Goal: Information Seeking & Learning: Understand process/instructions

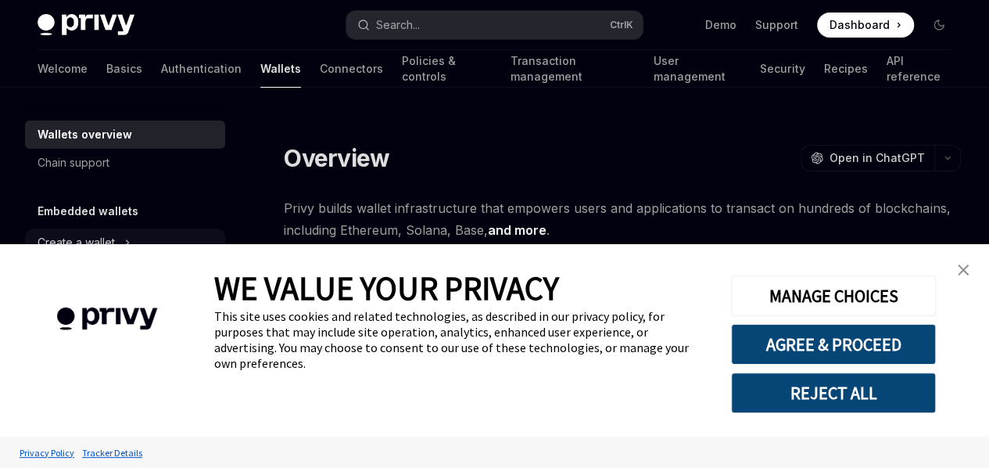
click at [89, 247] on div "WE VALUE YOUR PRIVACY This site uses cookies and related technologies, as descr…" at bounding box center [494, 340] width 989 height 192
click at [959, 278] on link "close banner" at bounding box center [963, 269] width 31 height 31
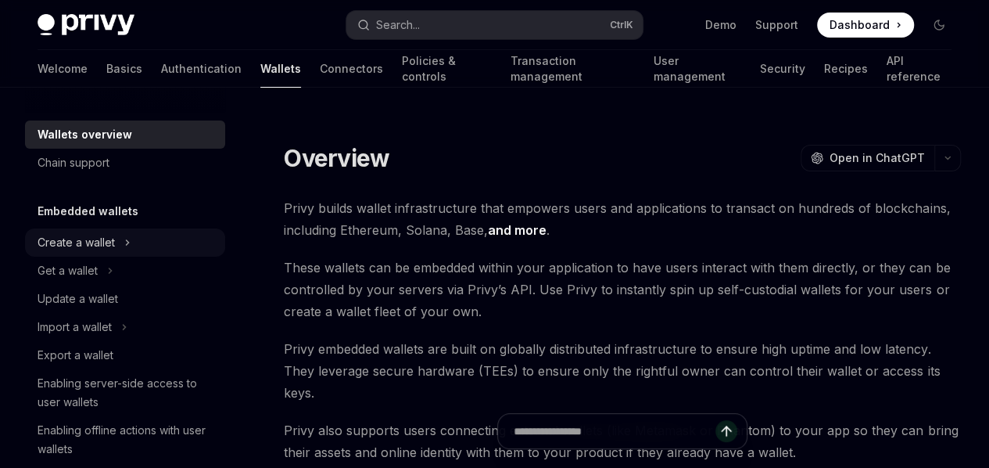
click at [114, 237] on div "Create a wallet" at bounding box center [76, 242] width 77 height 19
type textarea "*"
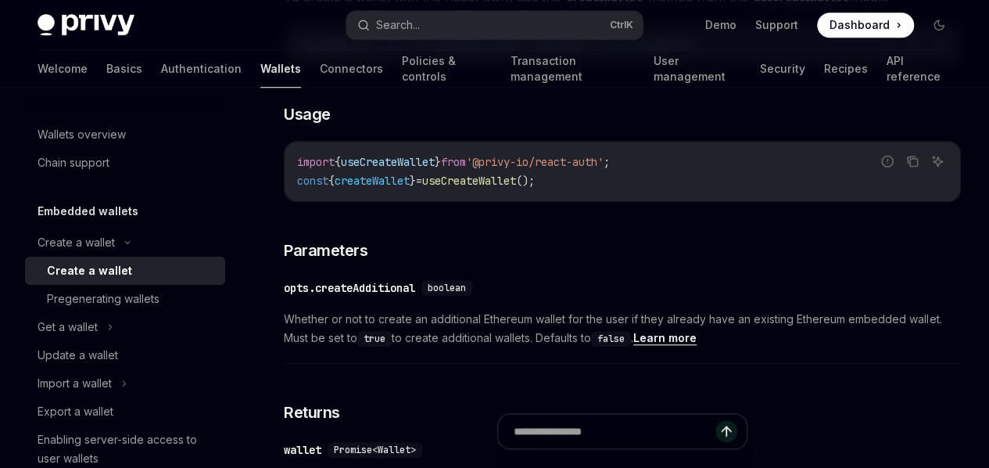
scroll to position [618, 0]
click at [833, 192] on div "Report incorrect code" at bounding box center [888, 185] width 110 height 16
click at [516, 187] on span "useCreateWallet" at bounding box center [469, 180] width 94 height 14
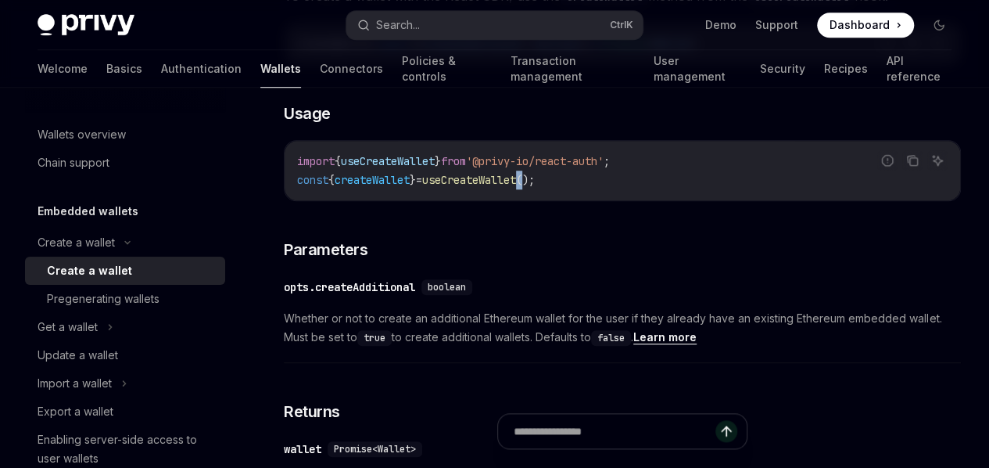
click at [516, 187] on span "useCreateWallet" at bounding box center [469, 180] width 94 height 14
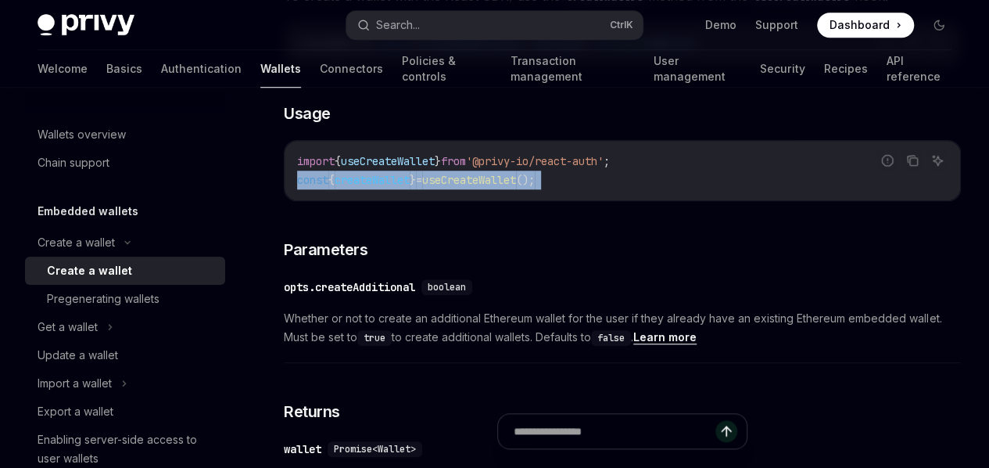
click at [516, 187] on span "useCreateWallet" at bounding box center [469, 180] width 94 height 14
copy code "const { createWallet } = useCreateWallet ();"
click at [417, 24] on div "Search..." at bounding box center [398, 25] width 44 height 19
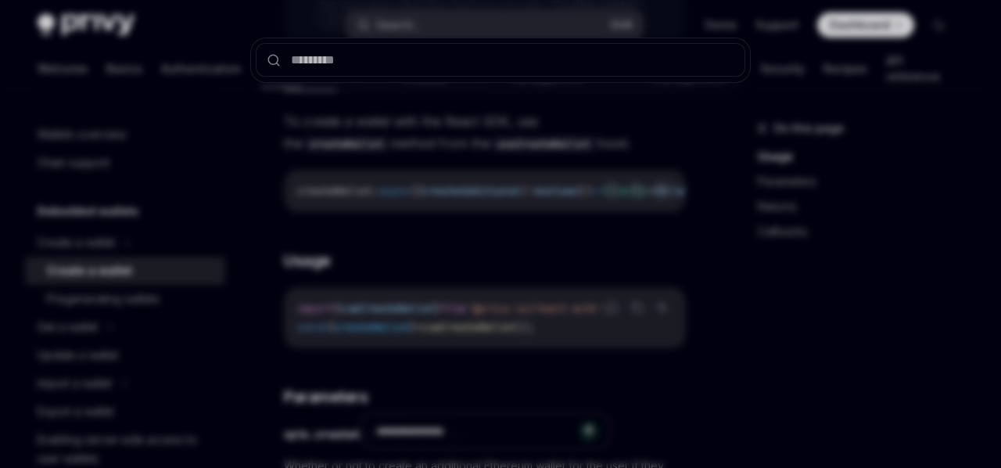
type input "**********"
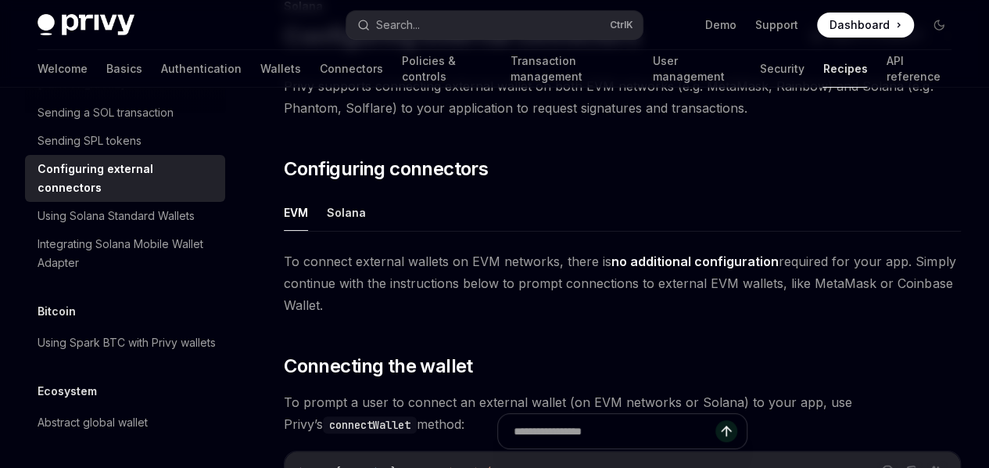
scroll to position [241, 0]
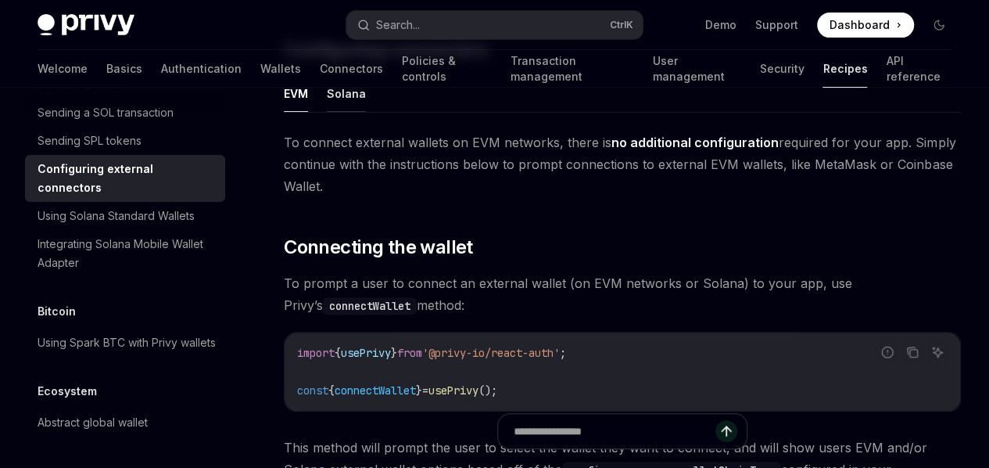
click at [358, 112] on button "Solana" at bounding box center [346, 93] width 39 height 37
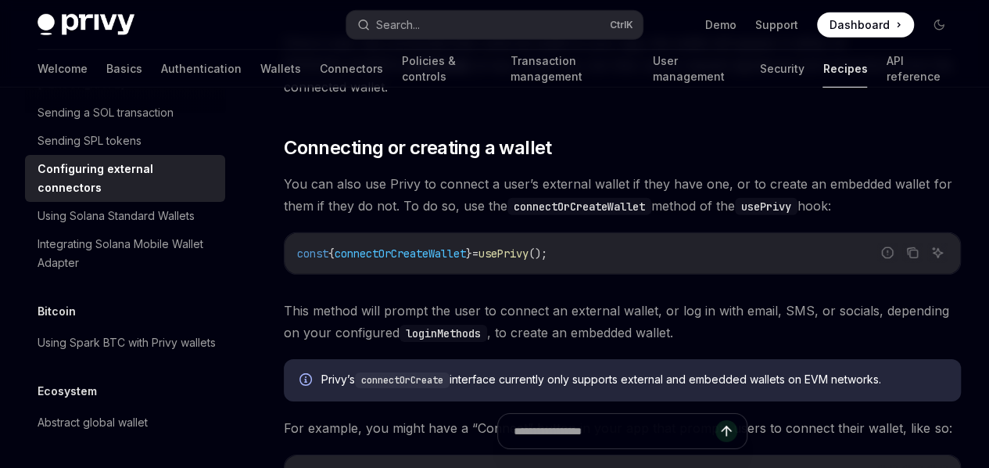
scroll to position [2230, 0]
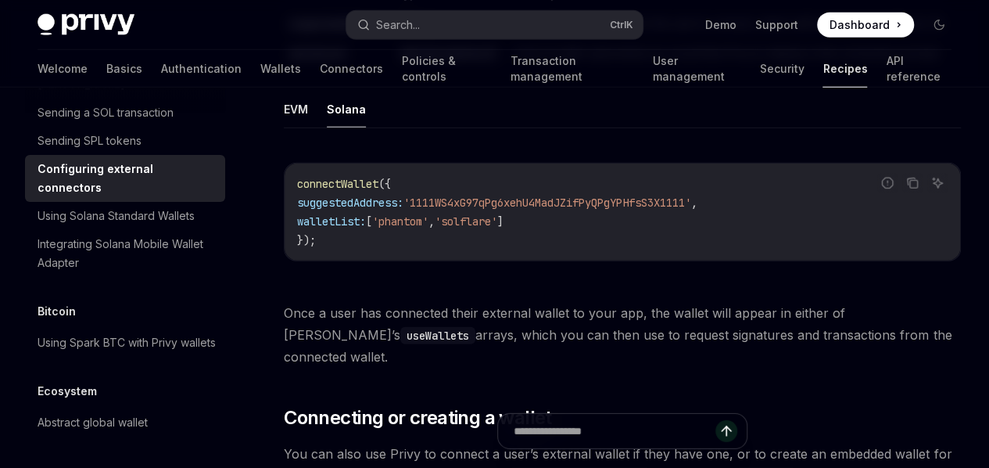
scroll to position [2019, 0]
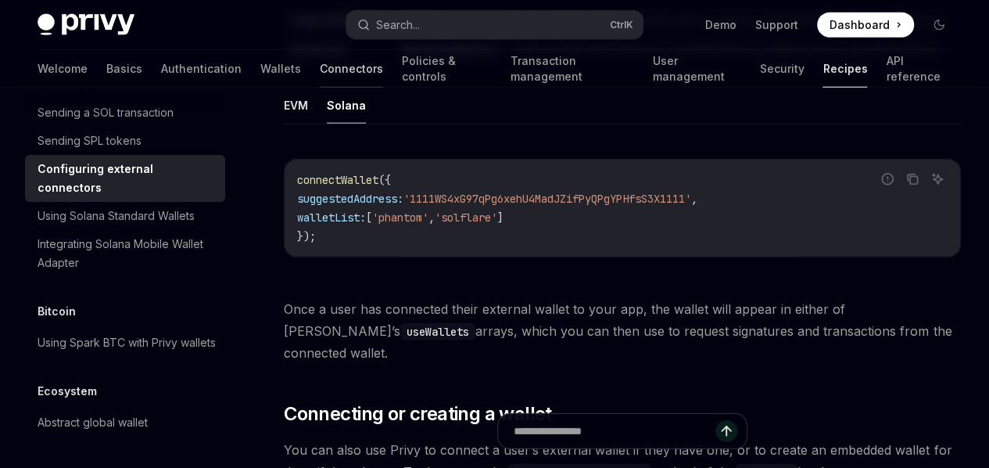
click at [320, 63] on link "Connectors" at bounding box center [351, 69] width 63 height 38
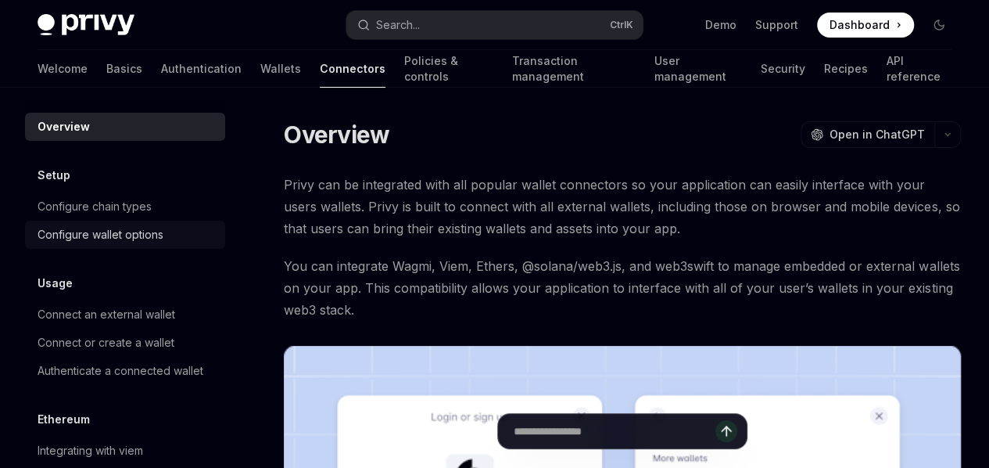
scroll to position [211, 0]
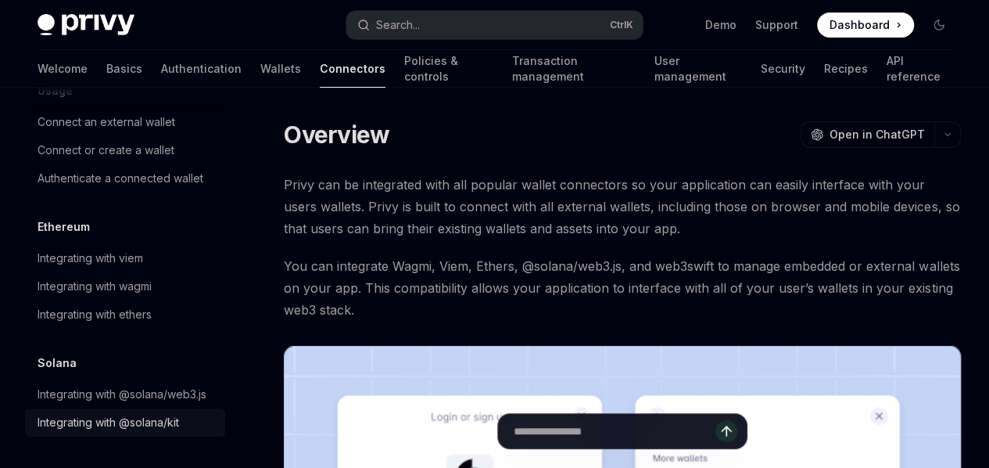
click at [164, 412] on link "Integrating with @solana/kit" at bounding box center [125, 422] width 200 height 28
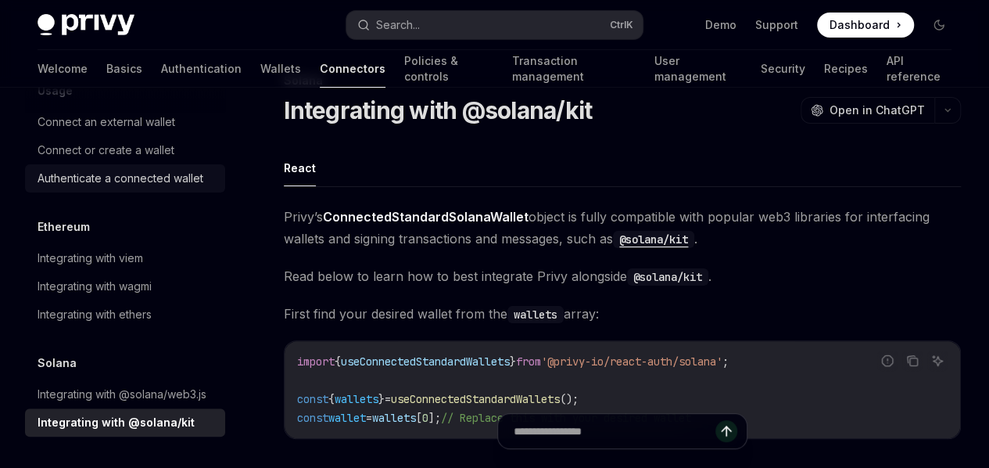
scroll to position [163, 0]
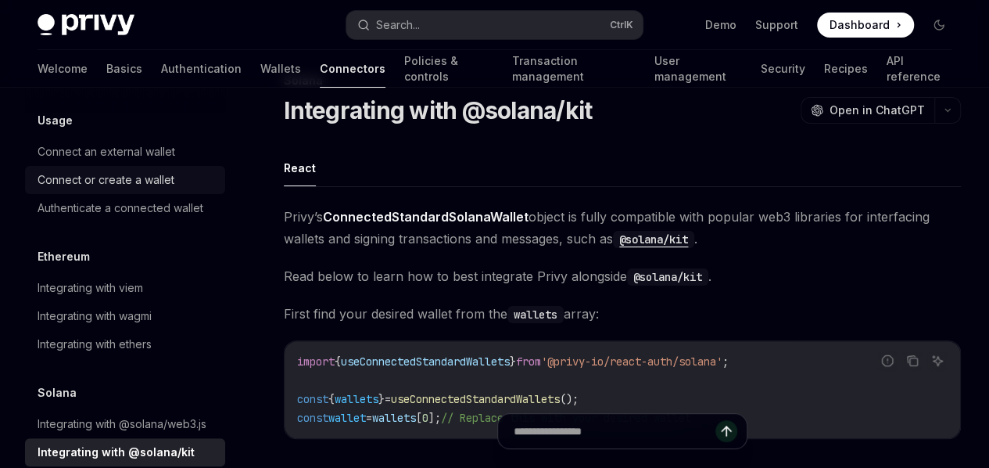
click at [136, 173] on div "Connect or create a wallet" at bounding box center [106, 179] width 137 height 19
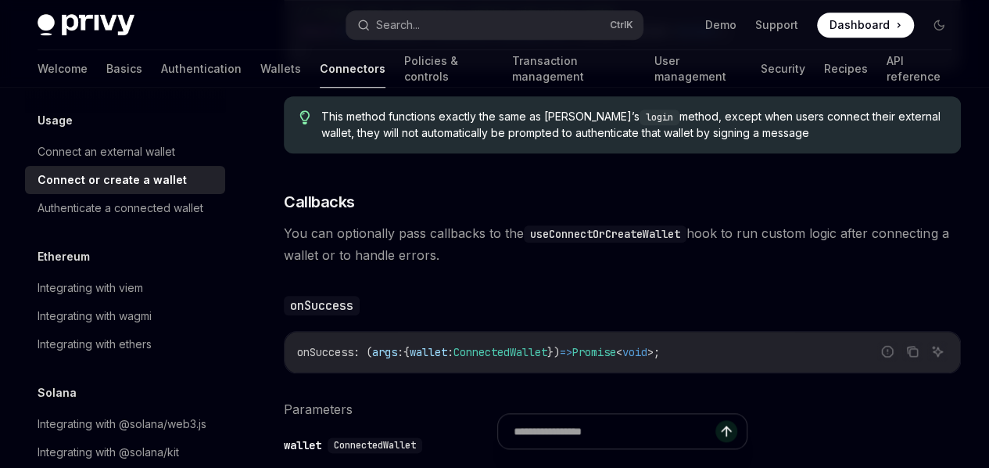
scroll to position [679, 0]
click at [260, 62] on link "Wallets" at bounding box center [280, 69] width 41 height 38
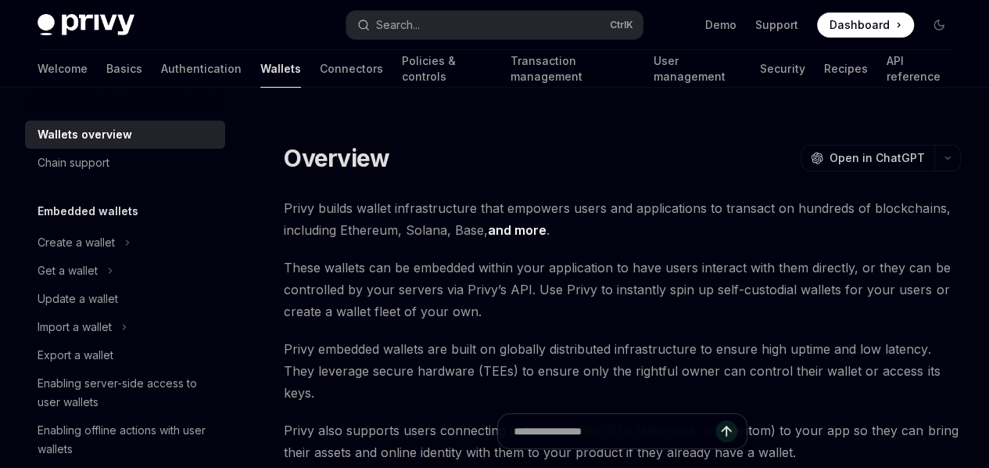
scroll to position [142, 0]
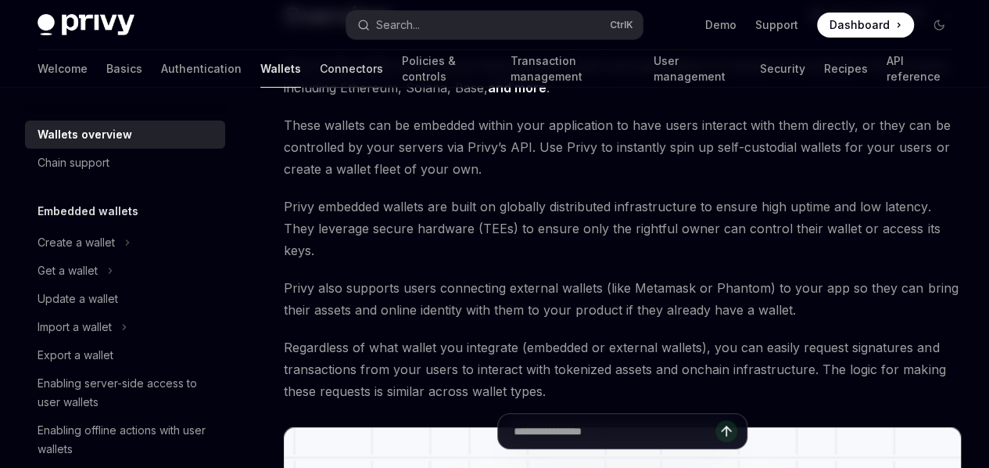
click at [320, 73] on link "Connectors" at bounding box center [351, 69] width 63 height 38
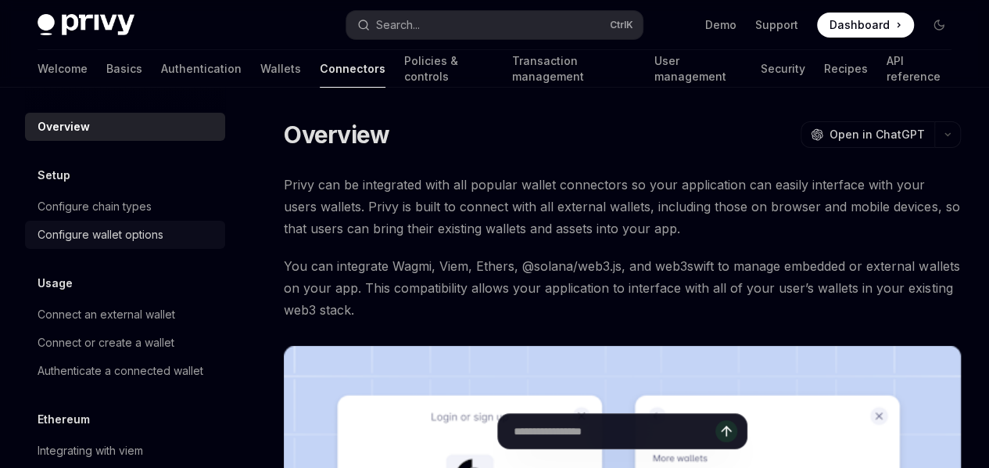
scroll to position [211, 0]
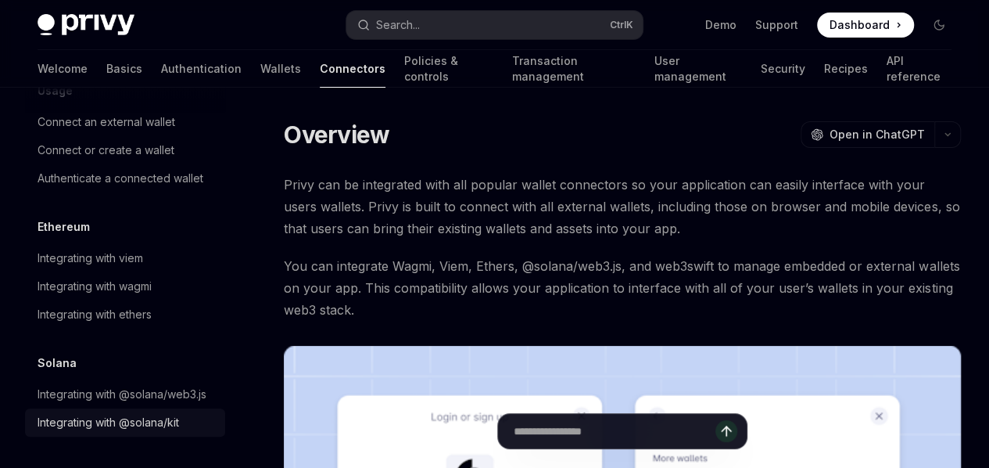
click at [117, 425] on div "Integrating with @solana/kit" at bounding box center [109, 422] width 142 height 19
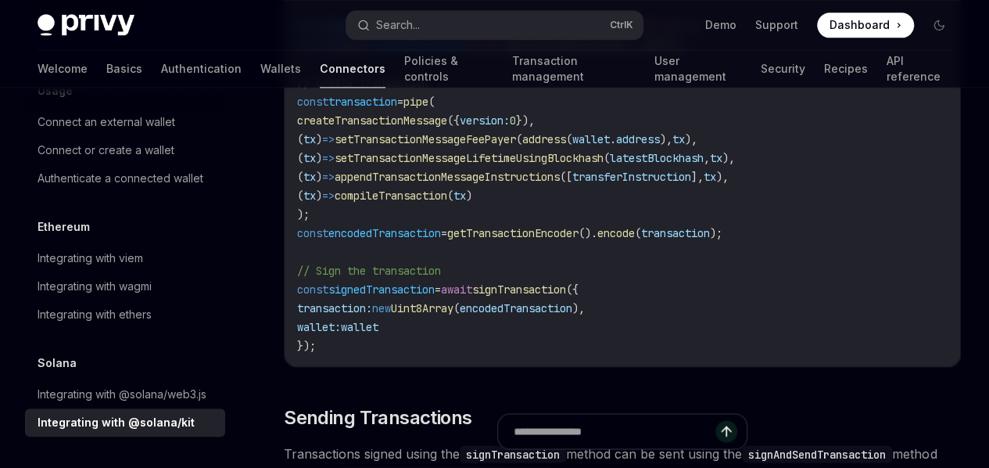
scroll to position [1128, 0]
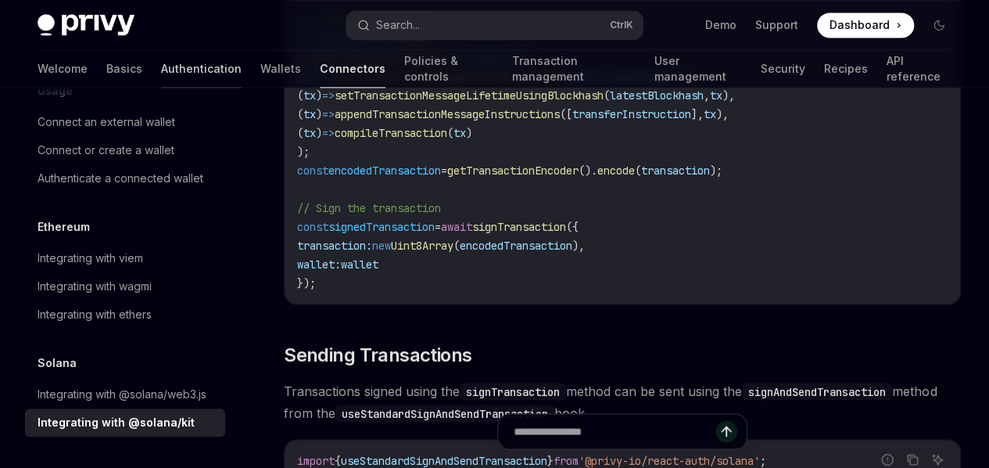
click at [161, 71] on link "Authentication" at bounding box center [201, 69] width 81 height 38
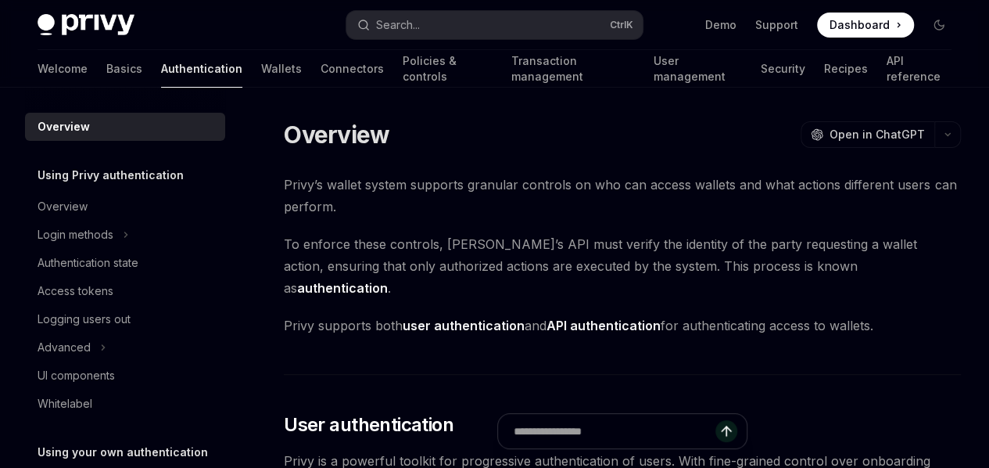
click at [161, 71] on link "Authentication" at bounding box center [201, 69] width 81 height 38
click at [147, 240] on div "Login methods" at bounding box center [125, 234] width 200 height 28
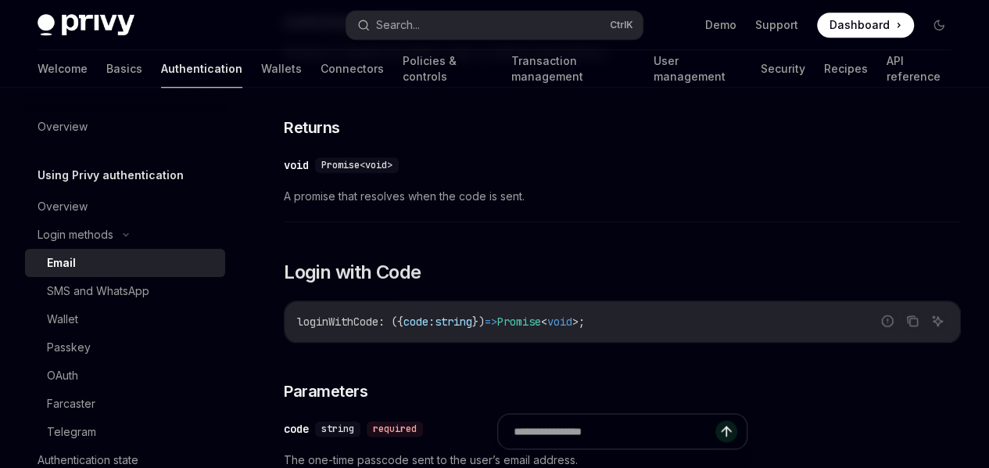
scroll to position [757, 0]
click at [0, 0] on link "Returns" at bounding box center [0, 0] width 0 height 0
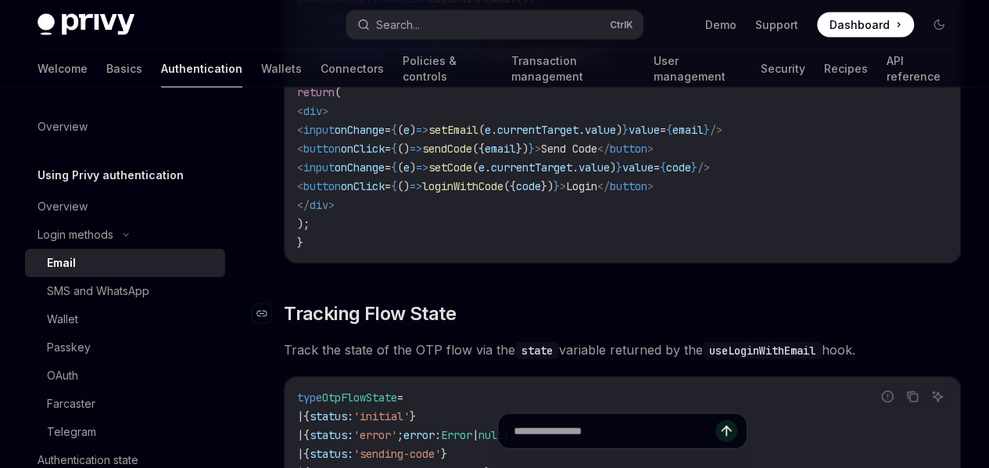
scroll to position [1462, 0]
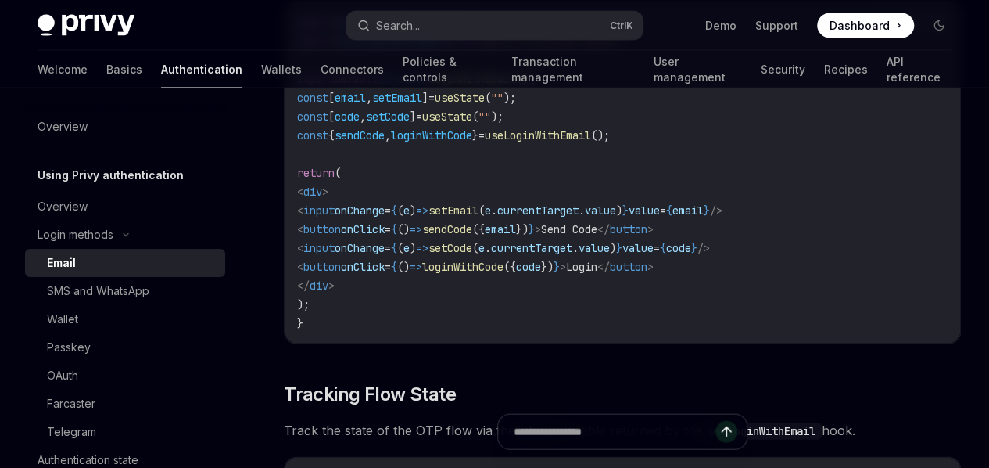
click at [561, 142] on span "useLoginWithEmail" at bounding box center [538, 134] width 106 height 14
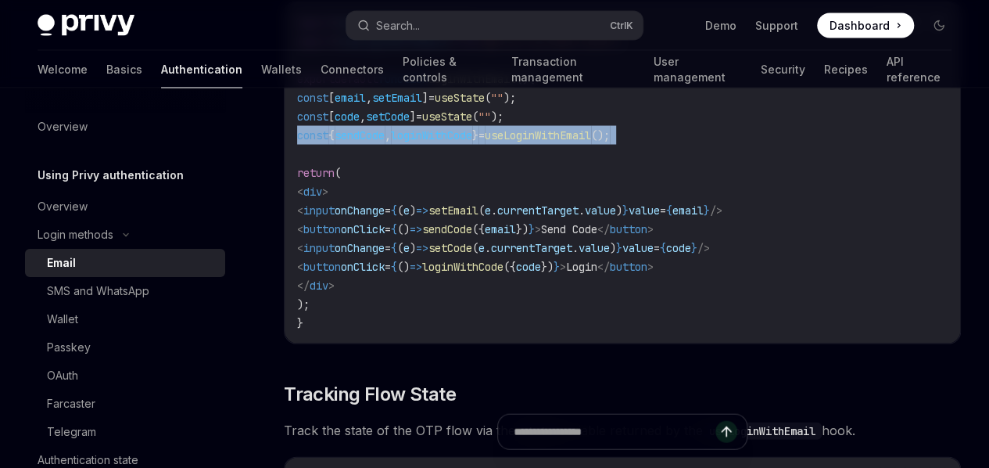
click at [561, 142] on span "useLoginWithEmail" at bounding box center [538, 134] width 106 height 14
copy code "const { sendCode , loginWithCode } = useLoginWithEmail ();"
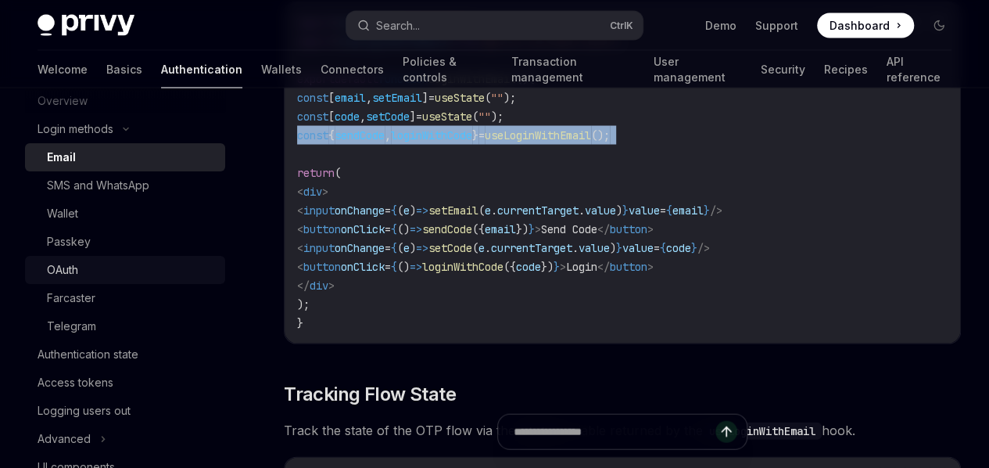
click at [88, 270] on div "OAuth" at bounding box center [131, 269] width 169 height 19
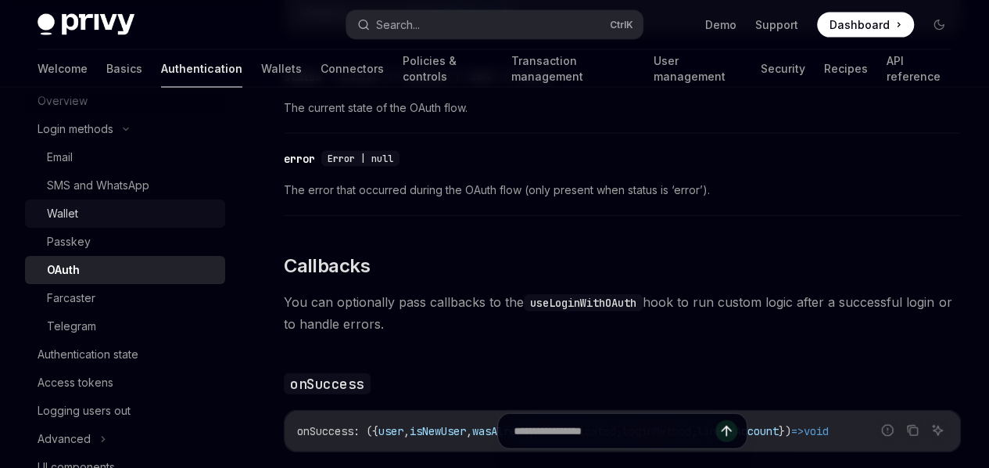
scroll to position [274, 0]
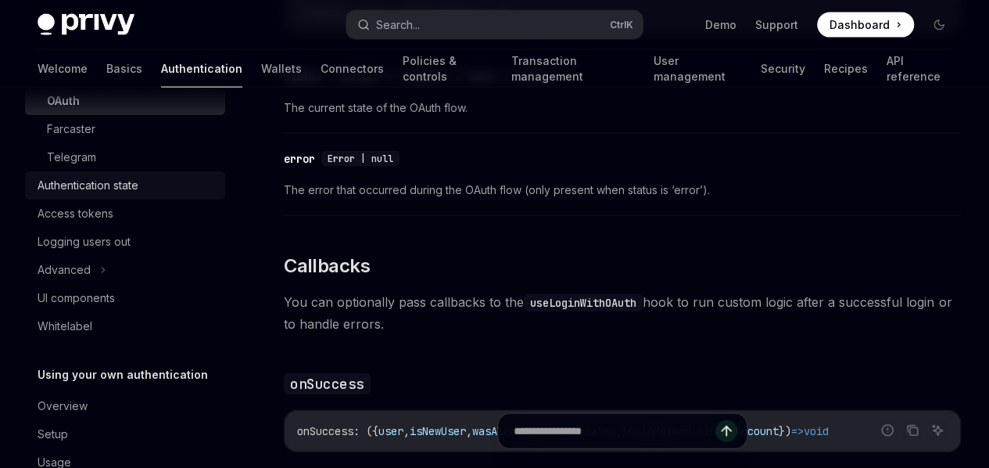
click at [94, 181] on div "Authentication state" at bounding box center [88, 185] width 101 height 19
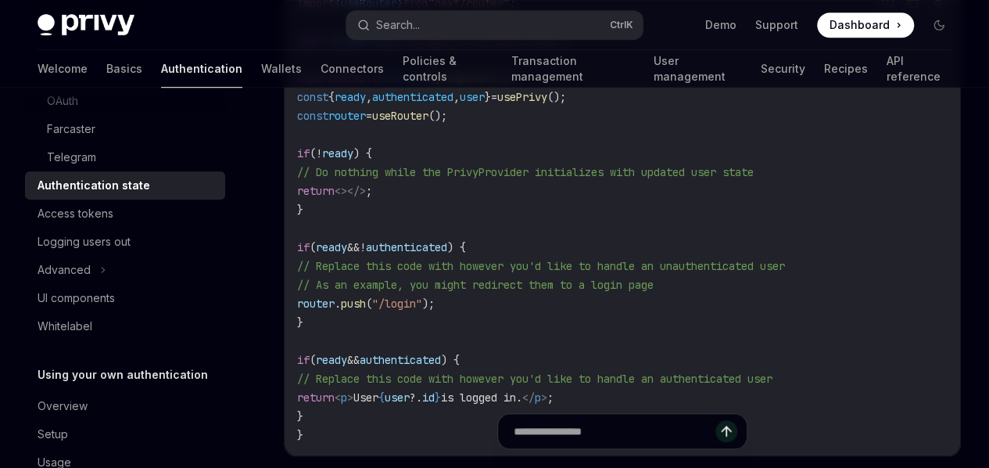
scroll to position [575, 0]
click at [460, 103] on span "," at bounding box center [457, 96] width 6 height 14
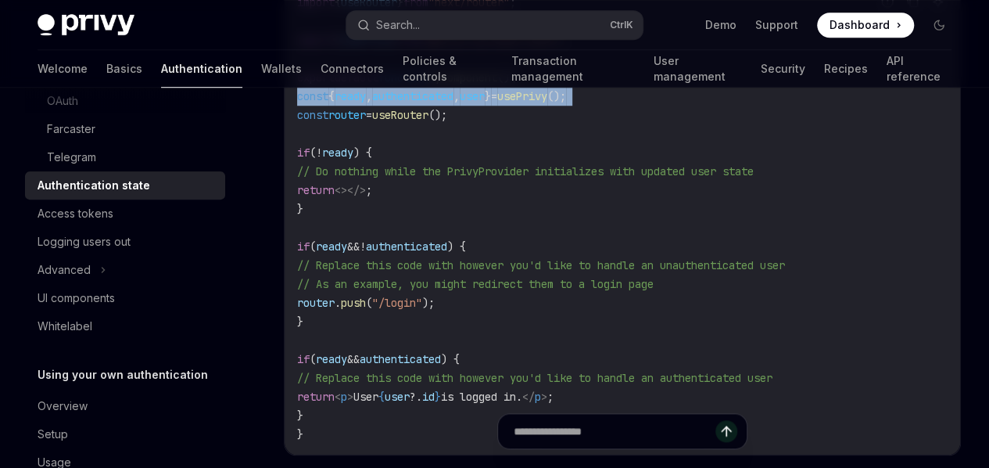
click at [460, 103] on span "," at bounding box center [457, 96] width 6 height 14
copy code "const { ready , authenticated , user } = usePrivy ();"
click at [101, 293] on div "UI components" at bounding box center [76, 298] width 77 height 19
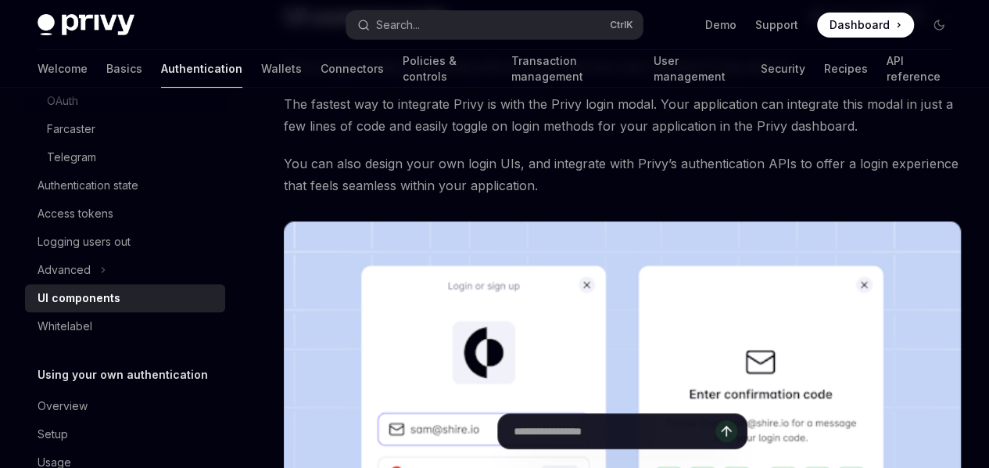
scroll to position [106, 0]
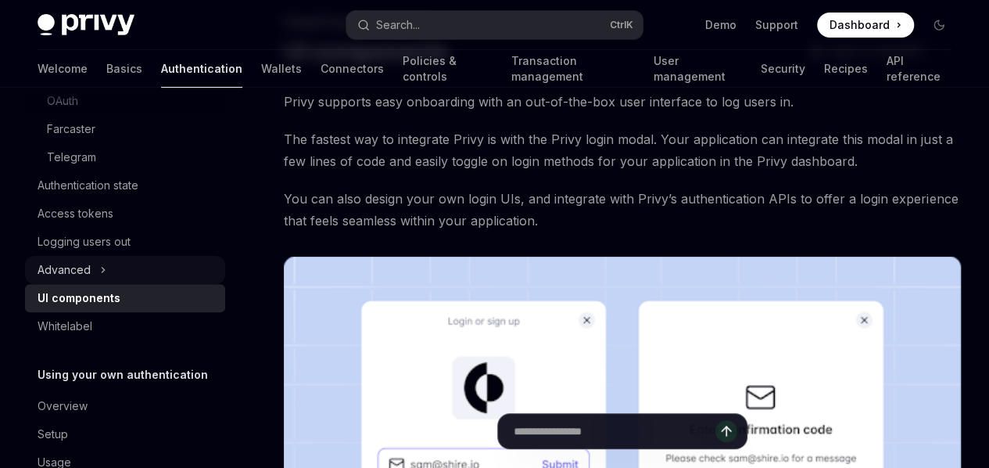
click at [94, 268] on div "Advanced" at bounding box center [125, 270] width 200 height 28
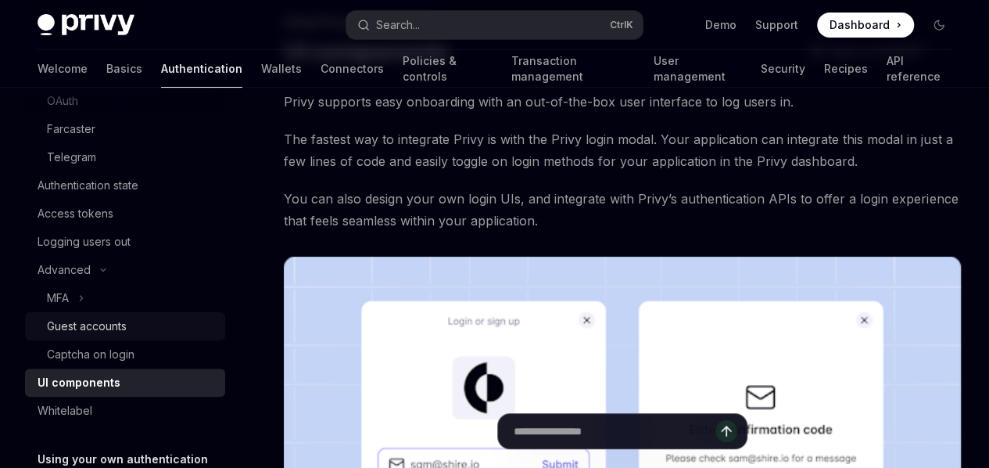
click at [133, 326] on div "Guest accounts" at bounding box center [131, 326] width 169 height 19
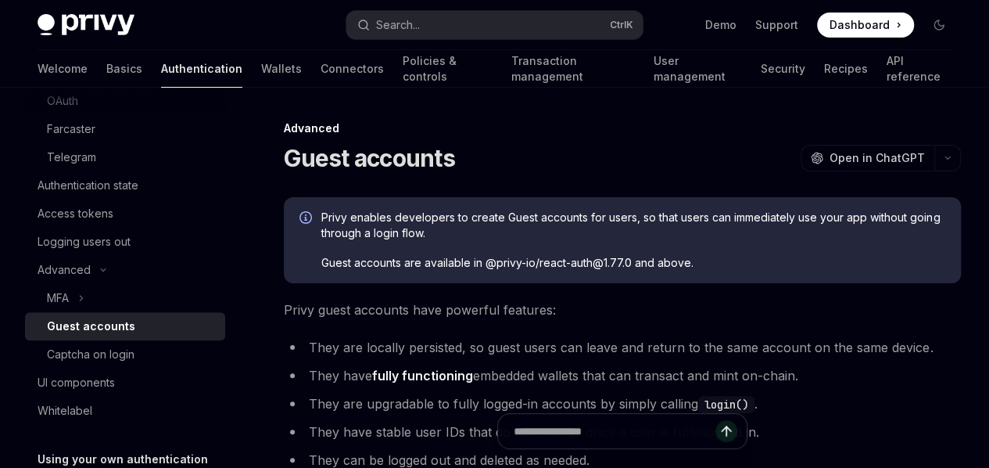
type textarea "*"
